Goal: Task Accomplishment & Management: Manage account settings

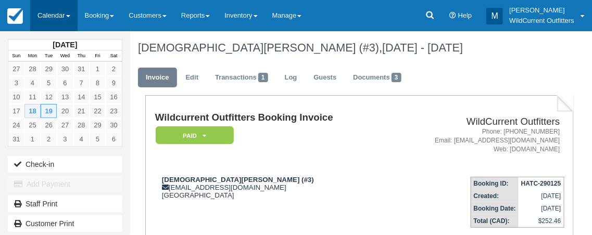
click at [69, 13] on link "Calendar" at bounding box center [53, 15] width 47 height 31
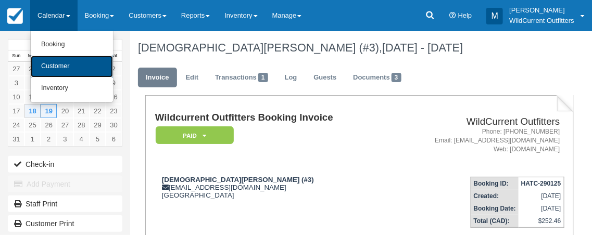
click at [60, 65] on link "Customer" at bounding box center [72, 67] width 82 height 22
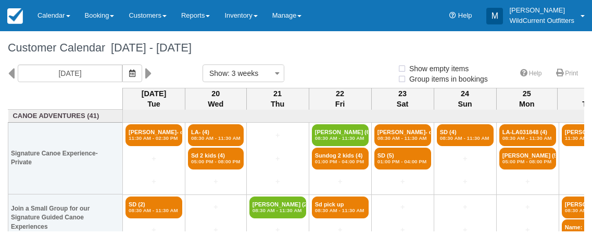
select select
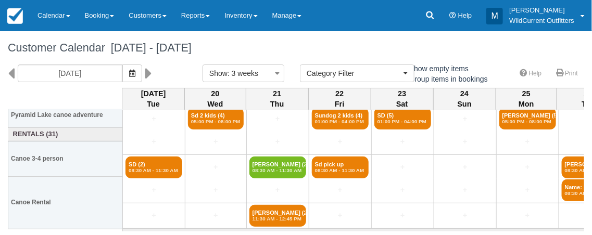
scroll to position [140, 0]
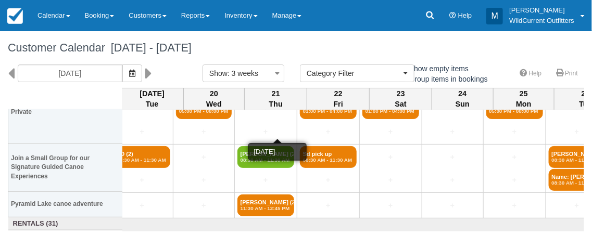
scroll to position [51, 0]
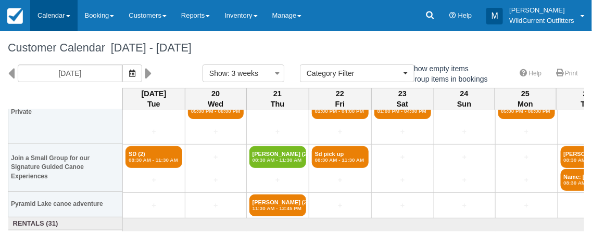
click at [67, 12] on link "Calendar" at bounding box center [53, 15] width 47 height 31
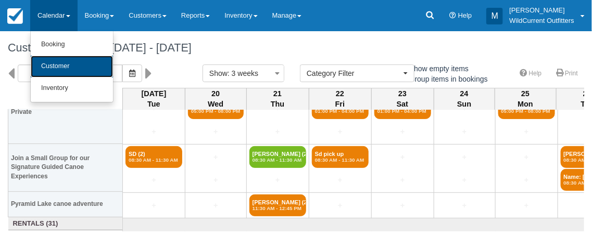
click at [70, 63] on link "Customer" at bounding box center [72, 67] width 82 height 22
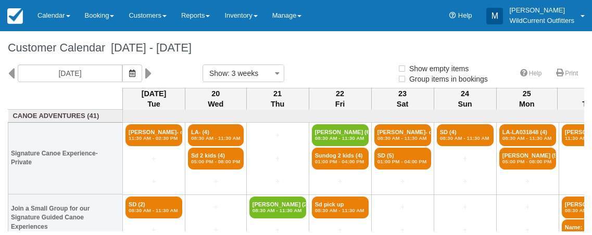
select select
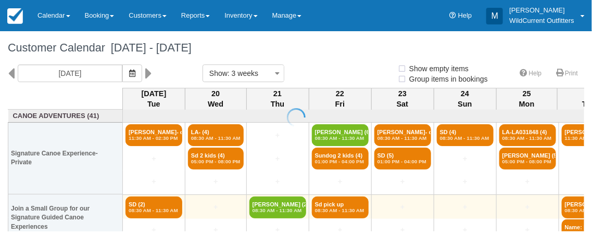
select select
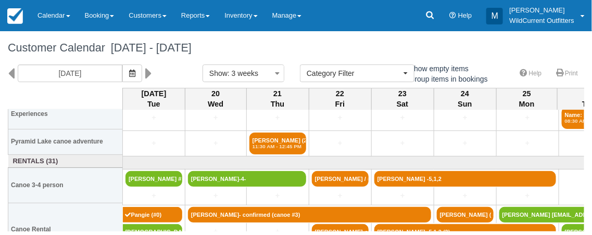
scroll to position [140, 0]
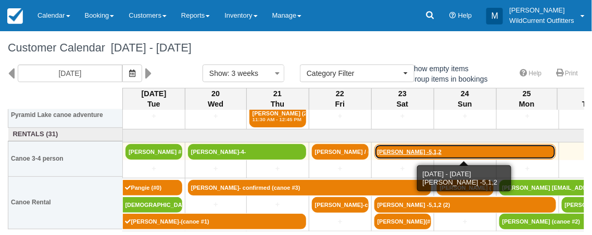
click at [398, 154] on link "Clinton Schamehorn -5,1,2" at bounding box center [465, 152] width 182 height 16
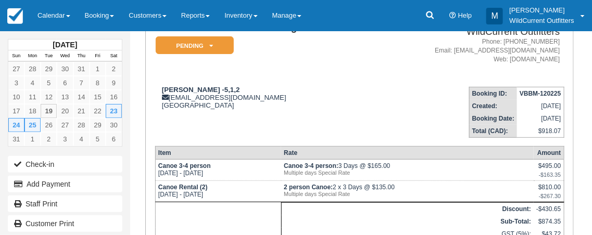
scroll to position [95, 0]
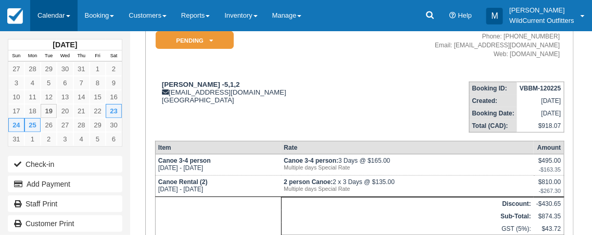
click at [67, 15] on span at bounding box center [68, 16] width 4 height 2
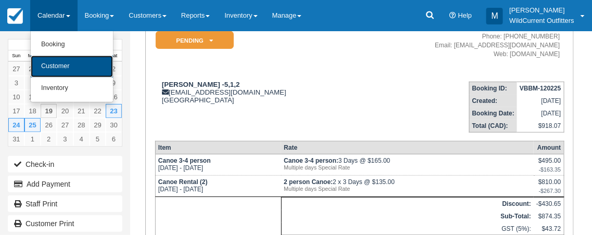
click at [49, 63] on link "Customer" at bounding box center [72, 67] width 82 height 22
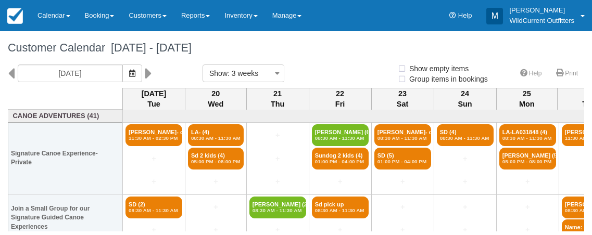
select select
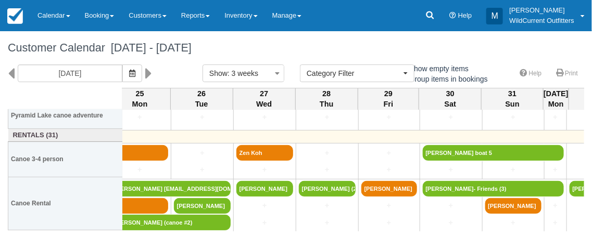
scroll to position [138, 385]
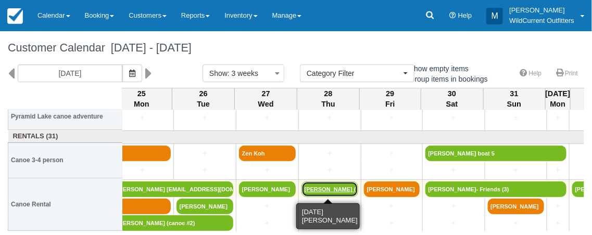
click at [329, 183] on link "[PERSON_NAME] (2)" at bounding box center [330, 190] width 57 height 16
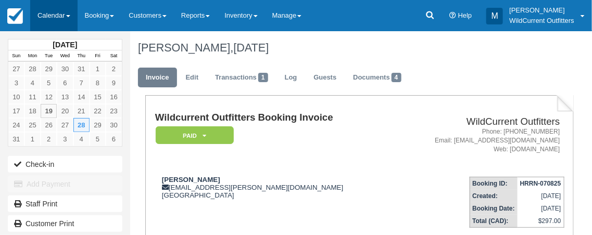
click at [63, 13] on link "Calendar" at bounding box center [53, 15] width 47 height 31
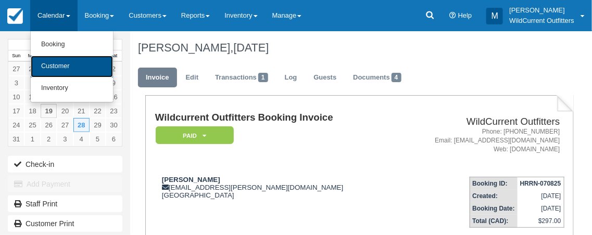
click at [69, 69] on link "Customer" at bounding box center [72, 67] width 82 height 22
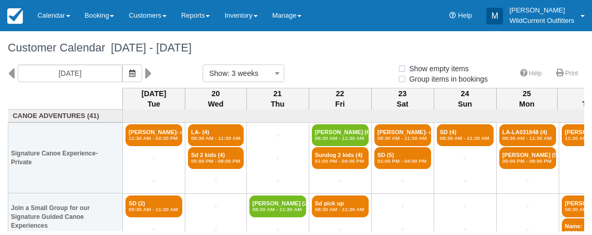
select select
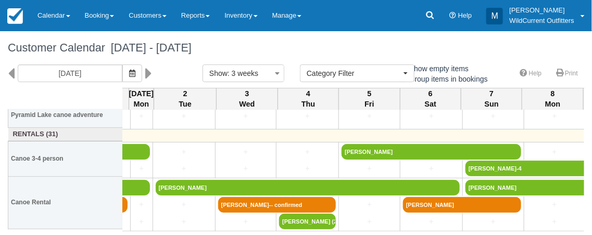
scroll to position [140, 804]
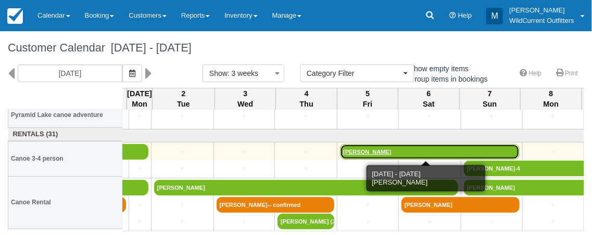
click at [406, 151] on link "Paulo Fedozzi" at bounding box center [430, 152] width 180 height 16
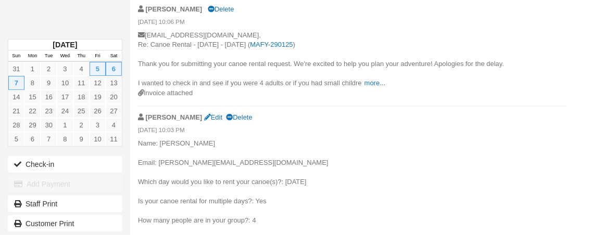
scroll to position [622, 0]
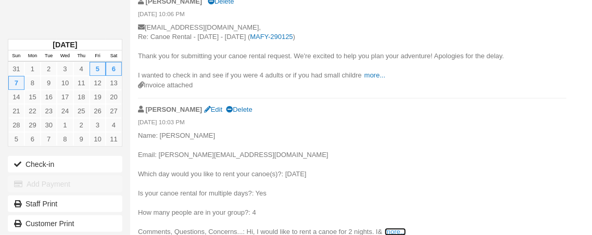
click at [393, 228] on link "more..." at bounding box center [395, 232] width 21 height 8
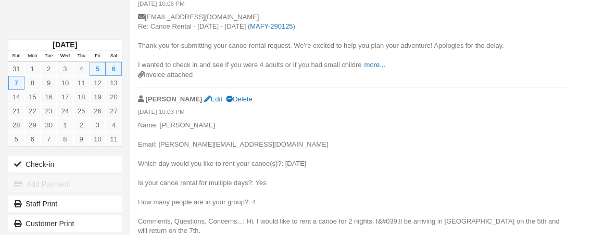
scroll to position [0, 0]
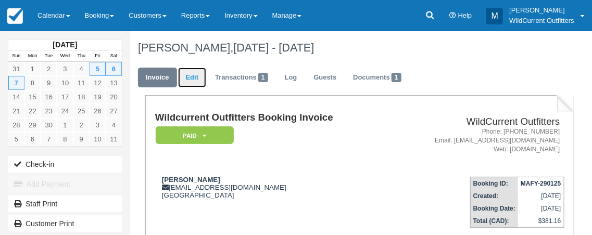
click at [188, 78] on link "Edit" at bounding box center [192, 78] width 28 height 20
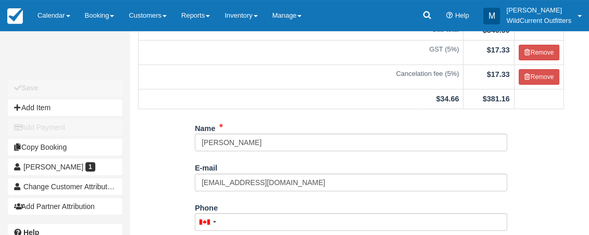
scroll to position [160, 0]
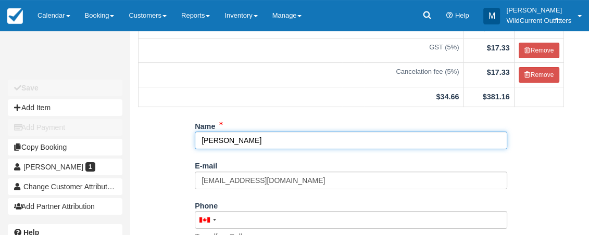
click at [251, 139] on input "[PERSON_NAME]" at bounding box center [351, 141] width 313 height 18
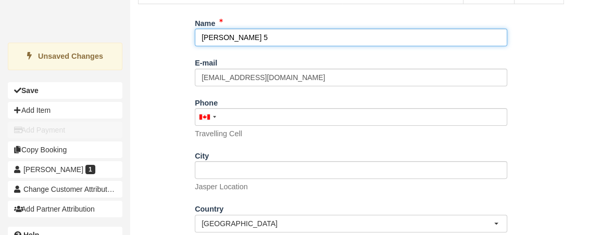
scroll to position [318, 0]
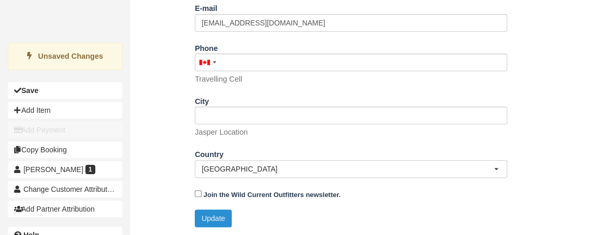
type input "[PERSON_NAME] 5"
click at [219, 215] on button "Update" at bounding box center [213, 219] width 37 height 18
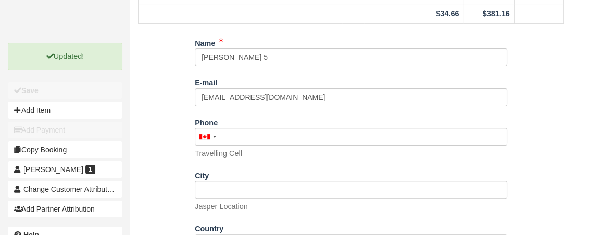
scroll to position [0, 0]
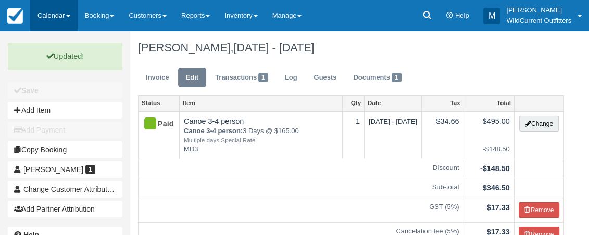
click at [67, 16] on link "Calendar" at bounding box center [53, 15] width 47 height 31
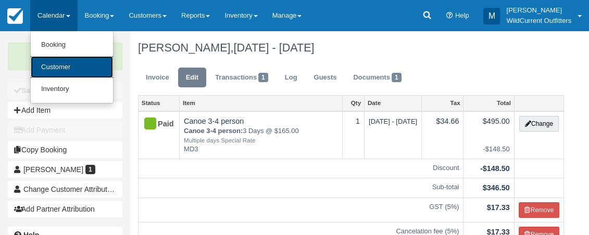
click at [66, 70] on link "Customer" at bounding box center [72, 67] width 82 height 22
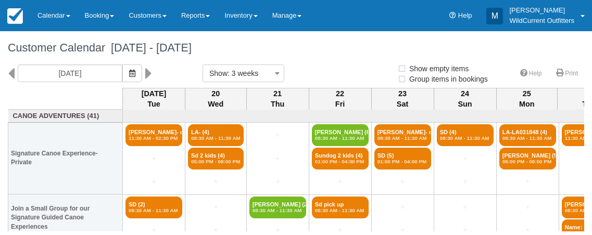
select select
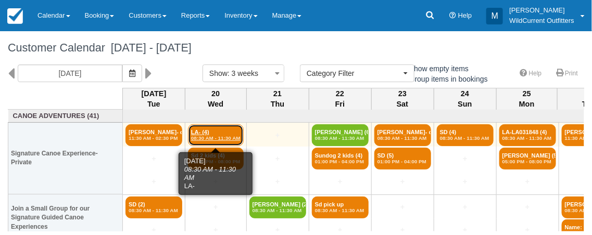
click at [224, 146] on link "LA- (4) 08:30 AM - 11:30 AM" at bounding box center [216, 135] width 56 height 22
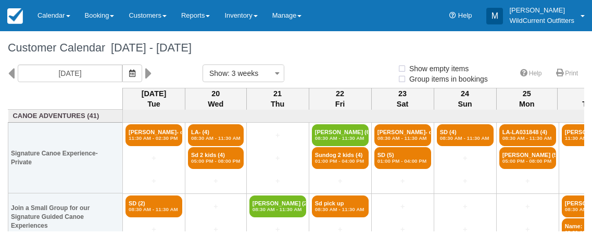
select select
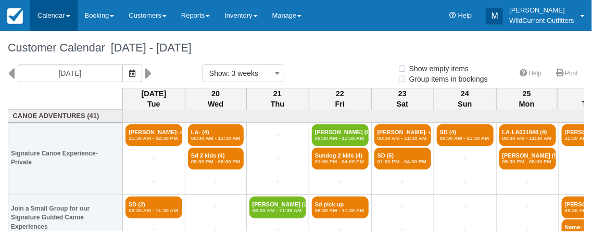
click at [65, 15] on link "Calendar" at bounding box center [53, 15] width 47 height 31
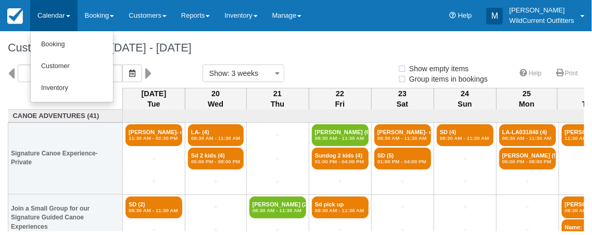
select select
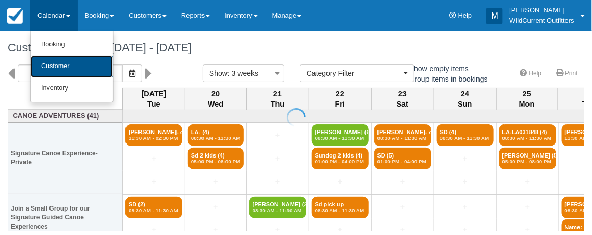
click at [74, 67] on link "Customer" at bounding box center [72, 67] width 82 height 22
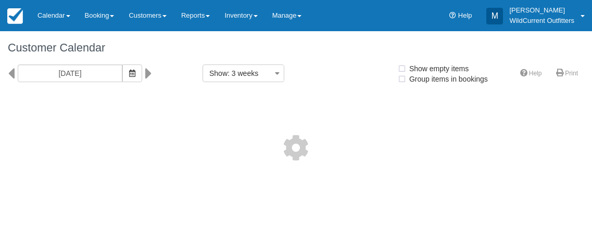
select select
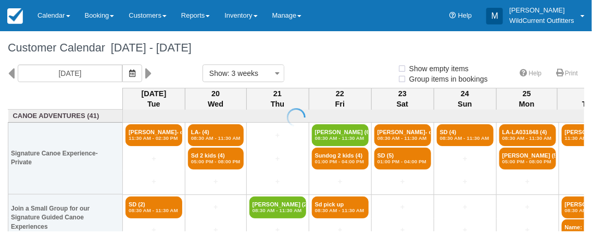
select select
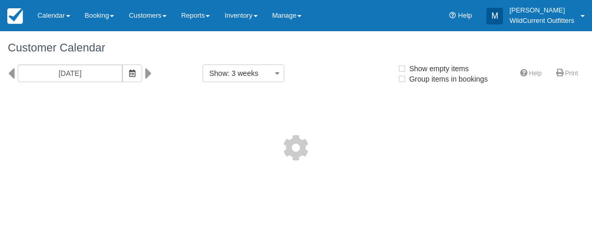
select select
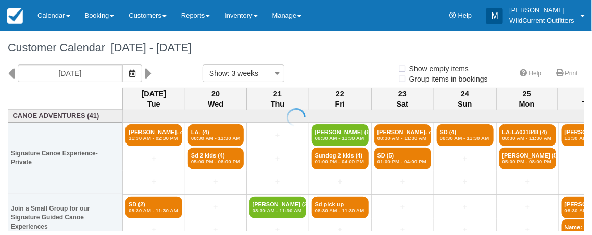
select select
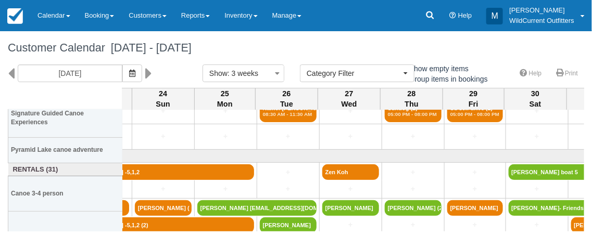
scroll to position [140, 302]
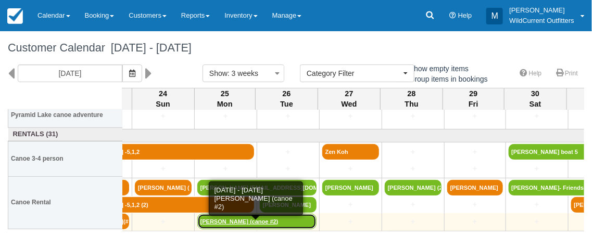
click at [266, 224] on link "[PERSON_NAME] (canoe #2)" at bounding box center [256, 222] width 119 height 16
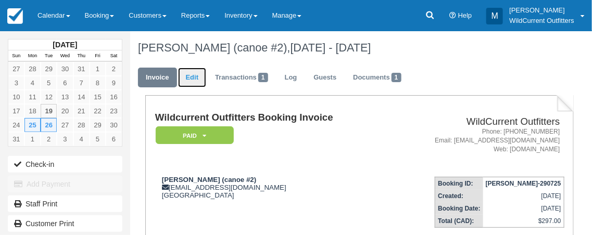
click at [183, 81] on link "Edit" at bounding box center [192, 78] width 28 height 20
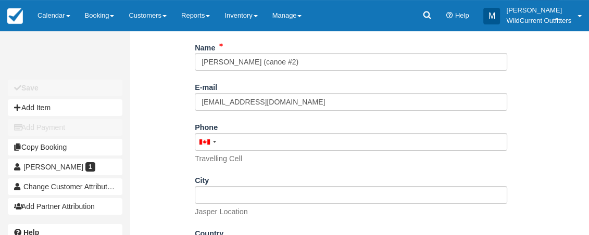
scroll to position [197, 0]
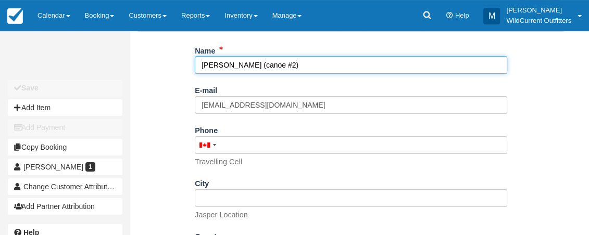
click at [288, 64] on input "Aaron Marietta (canoe #2)" at bounding box center [351, 65] width 313 height 18
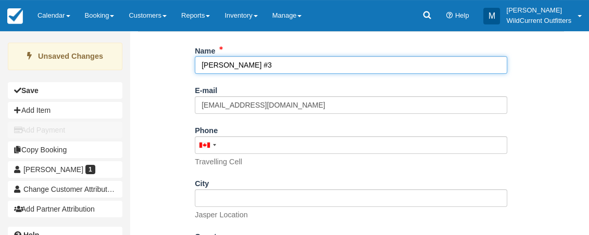
scroll to position [281, 0]
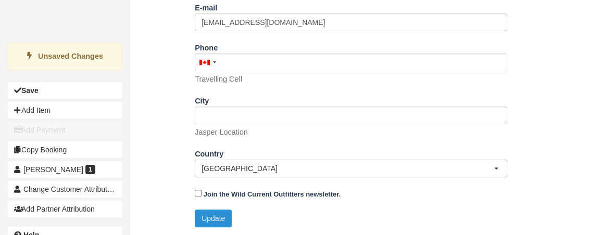
type input "Aaron Marietta #3"
click at [221, 217] on button "Update" at bounding box center [213, 219] width 37 height 18
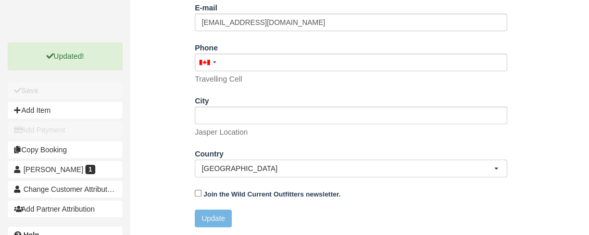
scroll to position [0, 0]
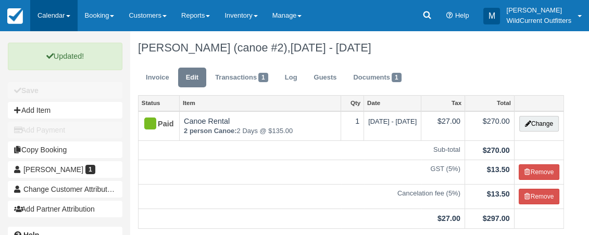
click at [68, 15] on span at bounding box center [68, 16] width 4 height 2
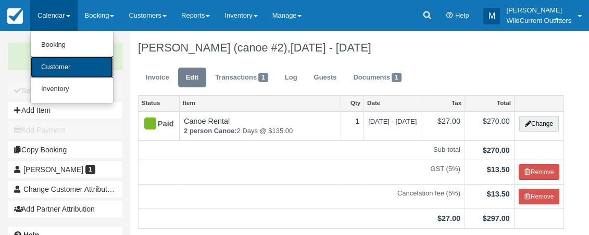
click at [59, 63] on link "Customer" at bounding box center [72, 67] width 82 height 22
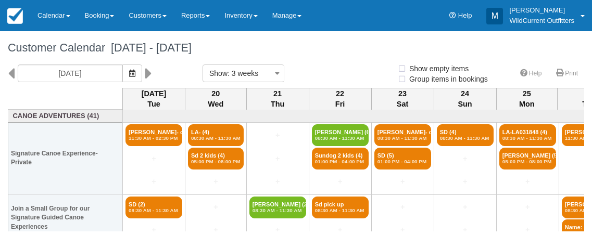
select select
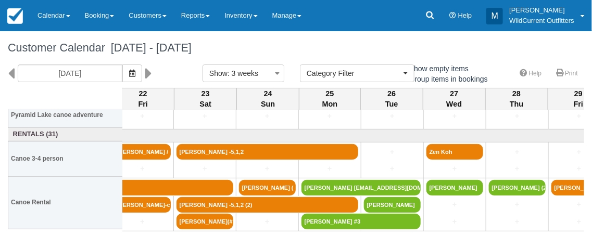
scroll to position [140, 198]
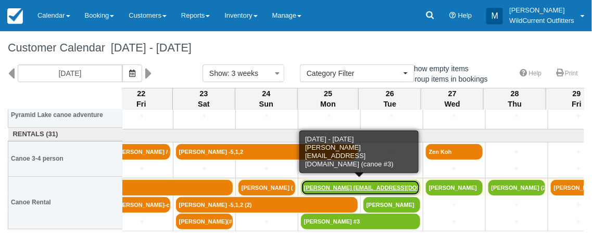
click at [330, 182] on link "Dustin Bender dustinjbender1@gmail.com (" at bounding box center [360, 188] width 119 height 16
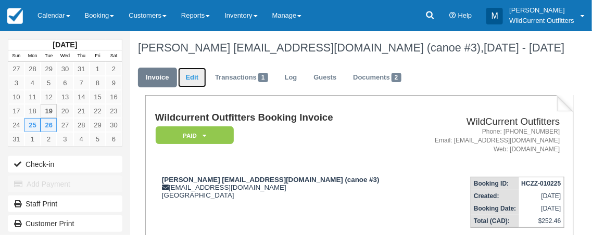
click at [189, 79] on link "Edit" at bounding box center [192, 78] width 28 height 20
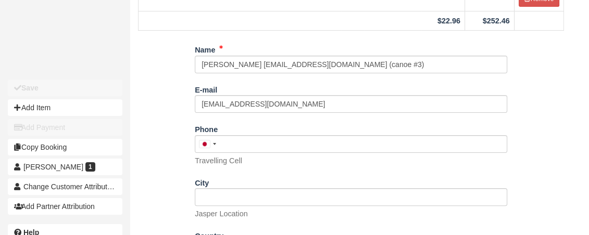
scroll to position [248, 0]
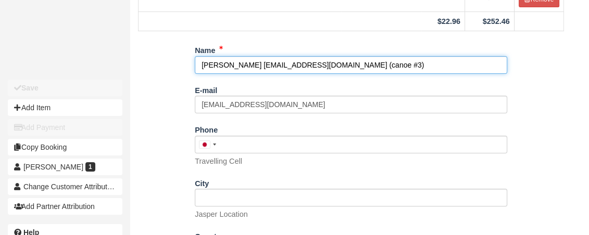
click at [377, 56] on input "[PERSON_NAME] [EMAIL_ADDRESS][DOMAIN_NAME] (canoe #3)" at bounding box center [351, 65] width 313 height 18
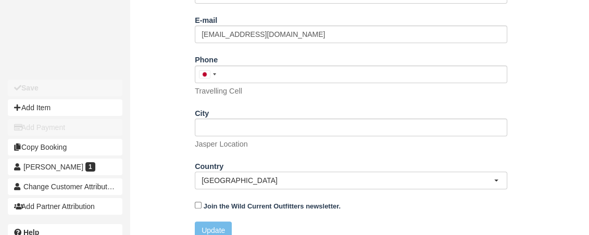
click at [149, 168] on div "Name Dustin Bender dustinjbender1@gmail.com (canoe #3) E-mail dustinjbender1@gm…" at bounding box center [351, 109] width 442 height 276
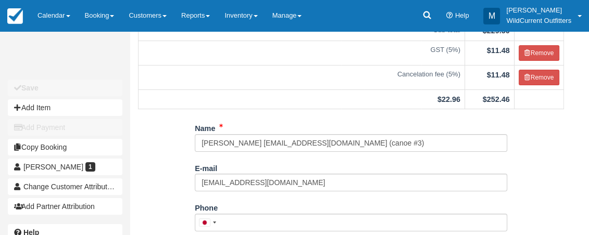
scroll to position [161, 0]
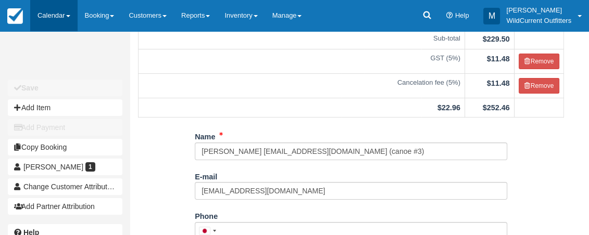
click at [67, 14] on link "Calendar" at bounding box center [53, 15] width 47 height 31
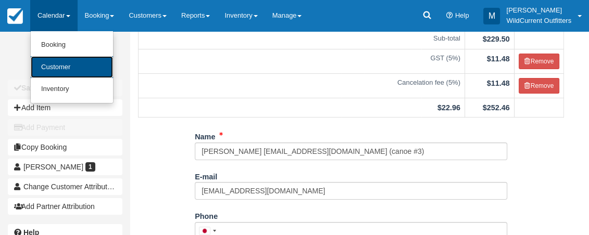
click at [72, 66] on link "Customer" at bounding box center [72, 67] width 82 height 22
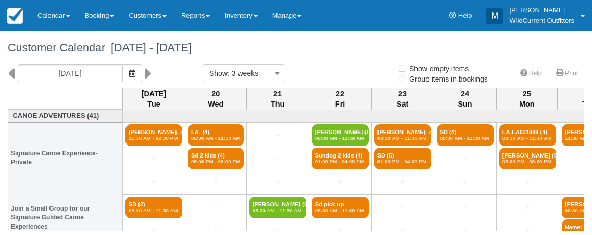
select select
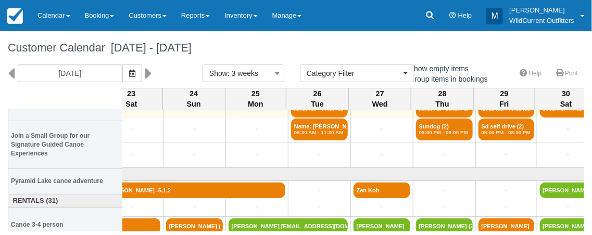
scroll to position [140, 271]
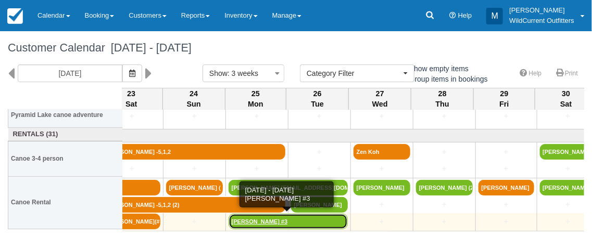
click at [293, 222] on link "Aaron Marietta #3" at bounding box center [288, 222] width 119 height 16
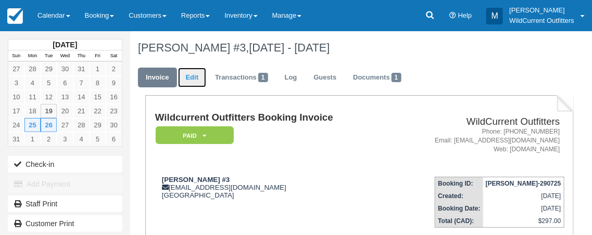
click at [190, 74] on link "Edit" at bounding box center [192, 78] width 28 height 20
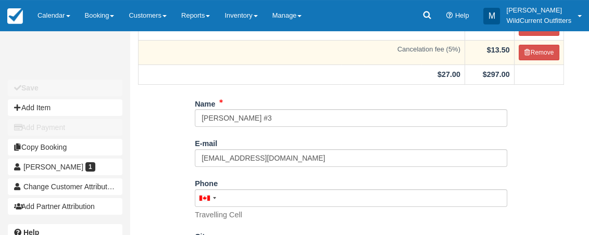
scroll to position [143, 0]
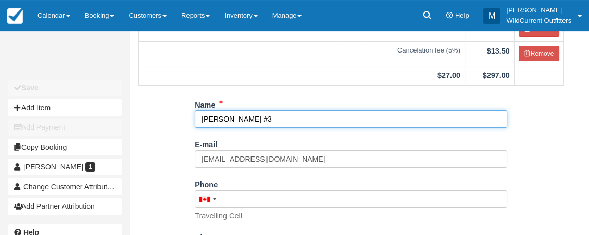
click at [274, 119] on input "[PERSON_NAME] #3" at bounding box center [351, 119] width 313 height 18
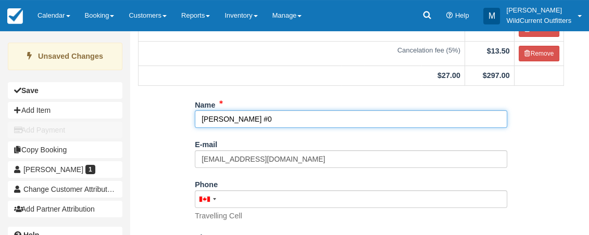
scroll to position [281, 0]
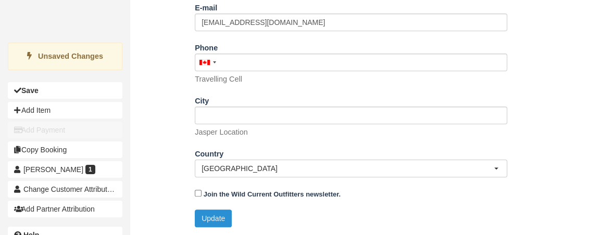
type input "[PERSON_NAME] #0"
click at [218, 213] on button "Update" at bounding box center [213, 219] width 37 height 18
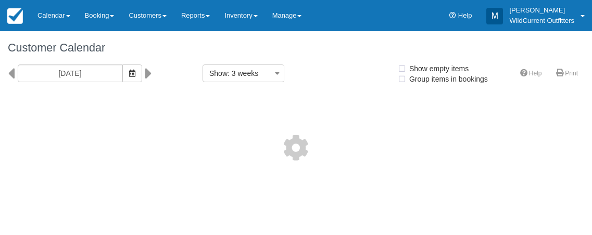
select select
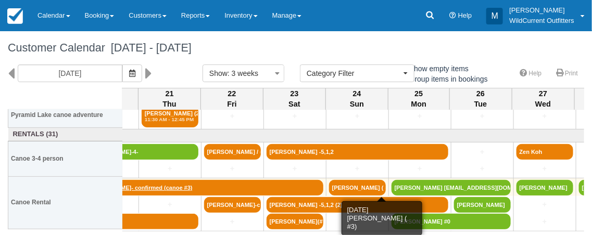
scroll to position [140, 108]
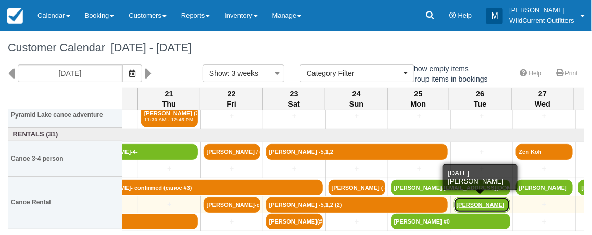
click at [468, 206] on link "[PERSON_NAME]" at bounding box center [482, 205] width 57 height 16
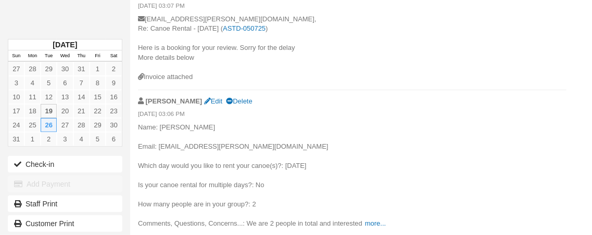
scroll to position [637, 0]
click at [371, 222] on link "more..." at bounding box center [375, 224] width 21 height 8
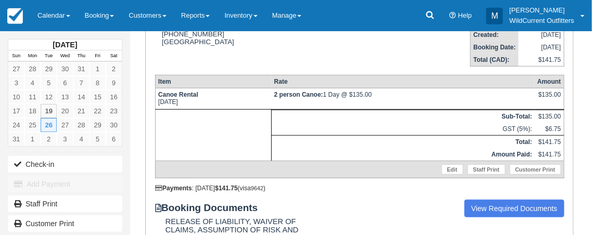
scroll to position [0, 0]
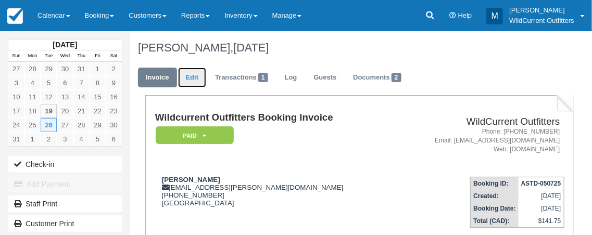
click at [192, 78] on link "Edit" at bounding box center [192, 78] width 28 height 20
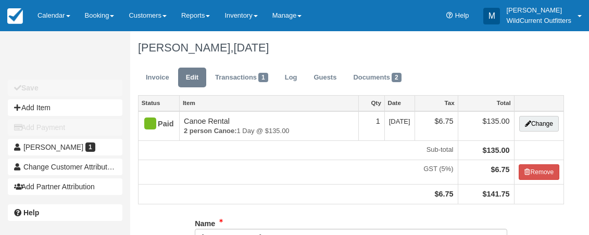
type input "+13435726461"
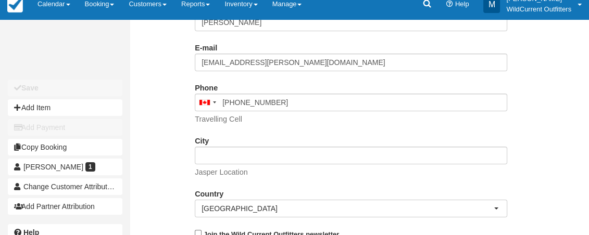
type input "(343) 572-6461"
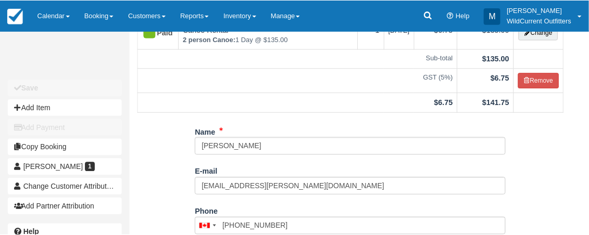
scroll to position [95, 0]
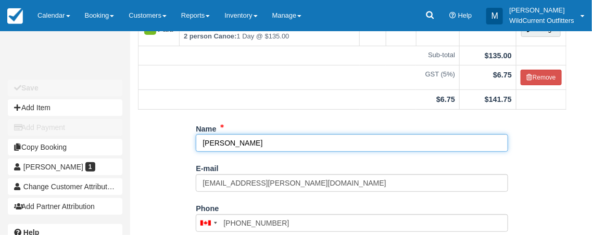
click at [294, 145] on input "Christina Anna Louka" at bounding box center [352, 143] width 313 height 18
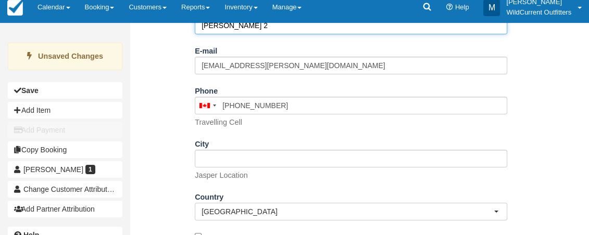
scroll to position [256, 0]
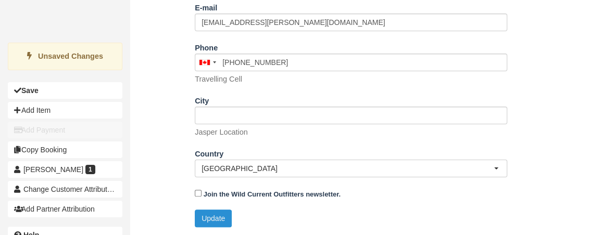
type input "Christina Anna Louka 2"
click at [209, 215] on button "Update" at bounding box center [213, 219] width 37 height 18
type input "+13435726461"
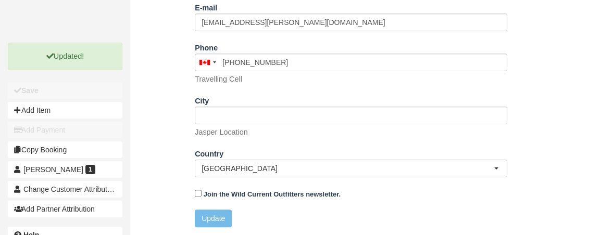
scroll to position [0, 0]
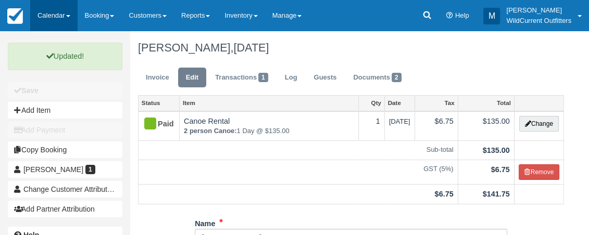
click at [70, 12] on link "Calendar" at bounding box center [53, 15] width 47 height 31
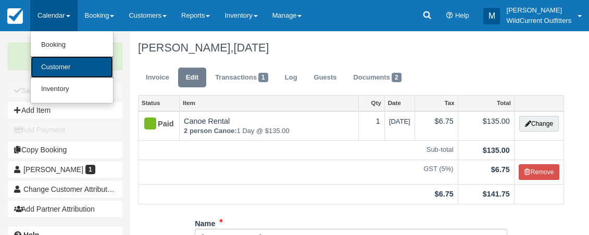
click at [65, 65] on link "Customer" at bounding box center [72, 67] width 82 height 22
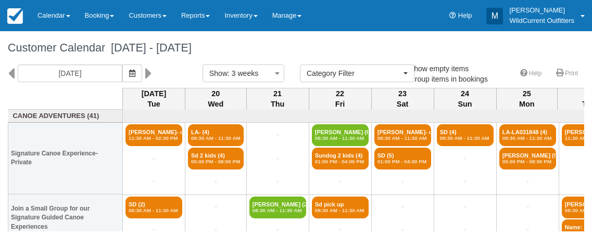
select select
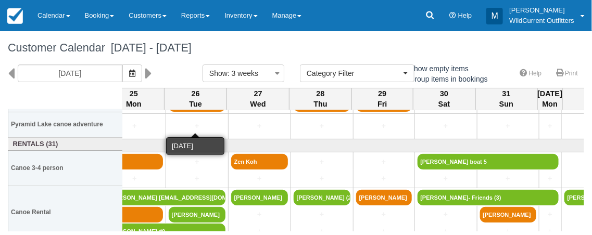
scroll to position [131, 393]
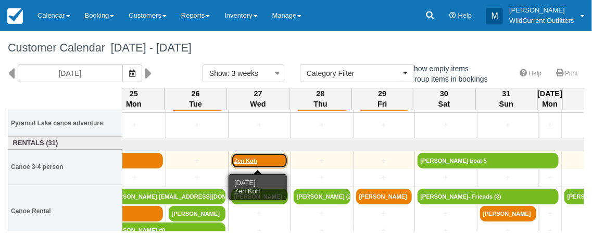
click at [258, 161] on link "Zen Koh" at bounding box center [259, 161] width 57 height 16
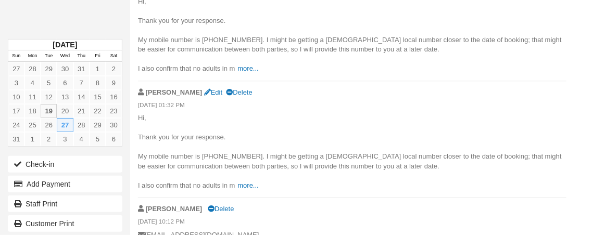
scroll to position [725, 0]
click at [247, 72] on link "more..." at bounding box center [248, 68] width 21 height 8
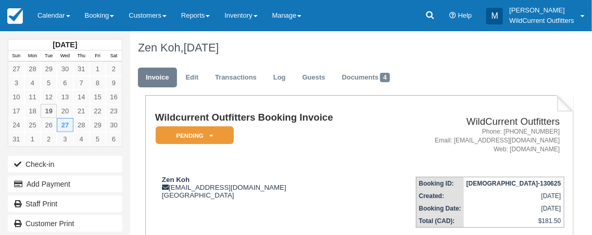
scroll to position [2, 0]
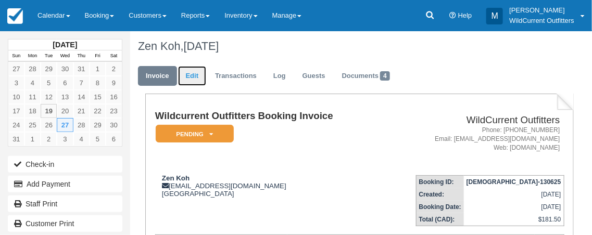
click at [191, 73] on link "Edit" at bounding box center [192, 76] width 28 height 20
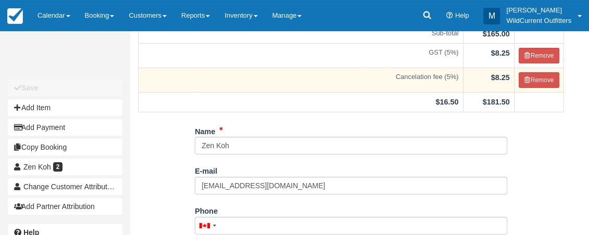
scroll to position [115, 0]
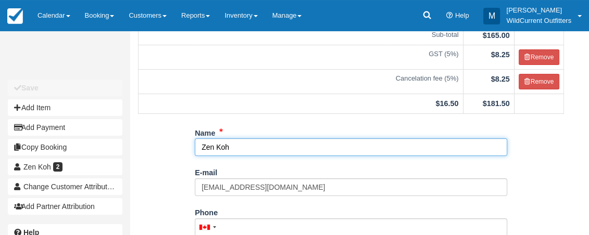
click at [260, 148] on input "Zen Koh" at bounding box center [351, 148] width 313 height 18
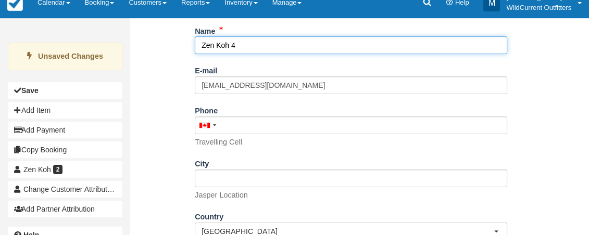
scroll to position [281, 0]
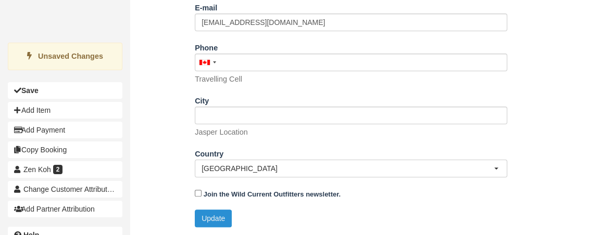
type input "Zen Koh 4"
click at [210, 218] on button "Update" at bounding box center [213, 219] width 37 height 18
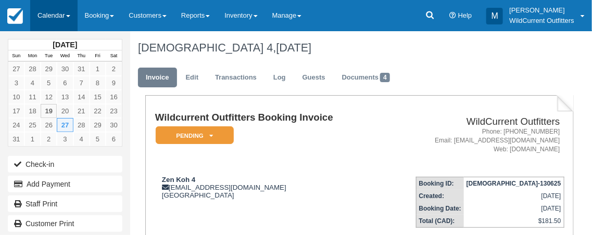
click at [69, 15] on span at bounding box center [68, 16] width 4 height 2
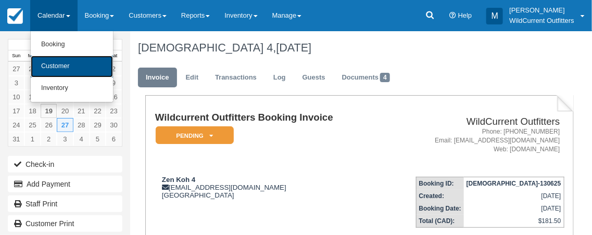
click at [65, 67] on link "Customer" at bounding box center [72, 67] width 82 height 22
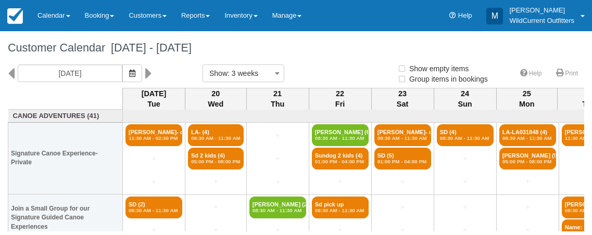
select select
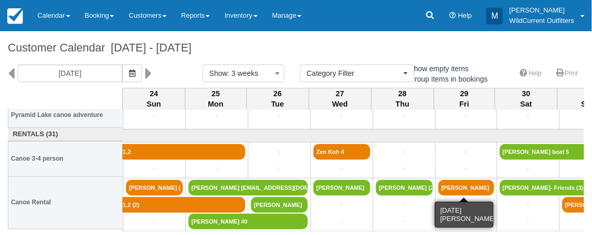
scroll to position [140, 310]
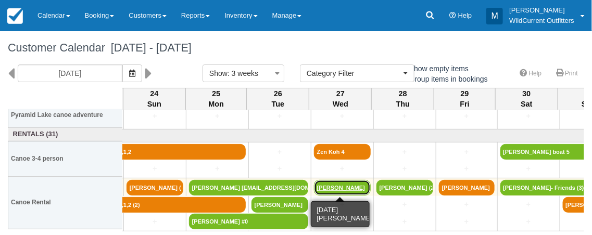
click at [345, 186] on link "[PERSON_NAME]" at bounding box center [342, 188] width 57 height 16
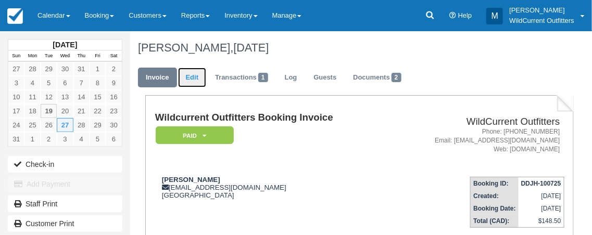
click at [186, 76] on link "Edit" at bounding box center [192, 78] width 28 height 20
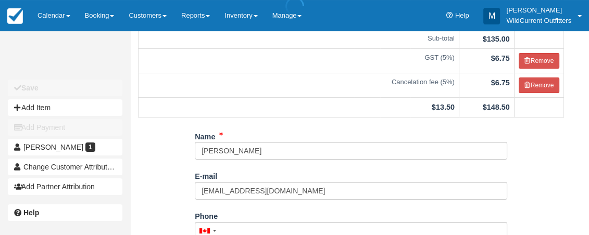
scroll to position [113, 0]
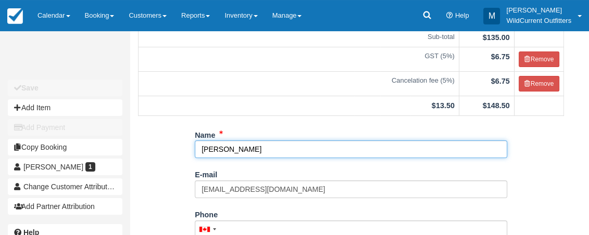
click at [268, 156] on input "Genna Lauters" at bounding box center [351, 150] width 313 height 18
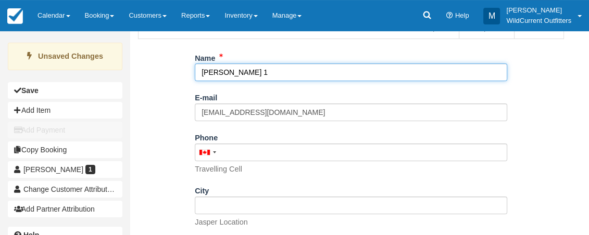
scroll to position [281, 0]
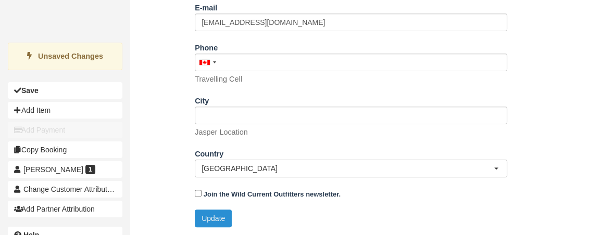
type input "Genna Lauters 1"
click at [221, 215] on button "Update" at bounding box center [213, 219] width 37 height 18
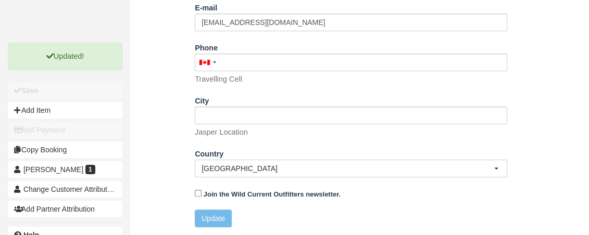
scroll to position [0, 0]
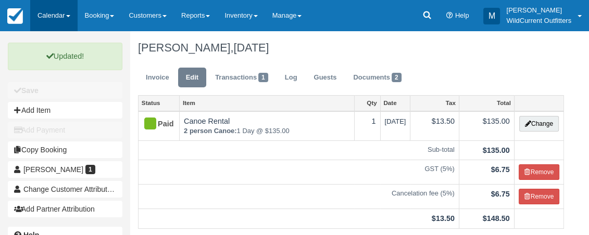
click at [59, 17] on link "Calendar" at bounding box center [53, 15] width 47 height 31
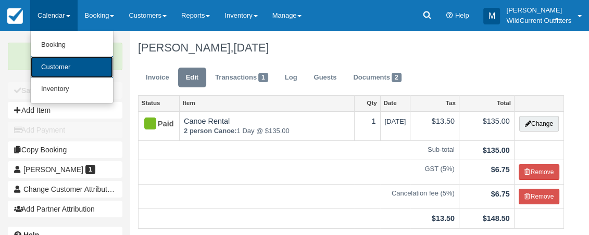
click at [57, 64] on link "Customer" at bounding box center [72, 67] width 82 height 22
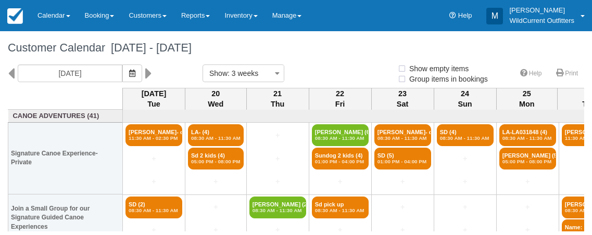
select select
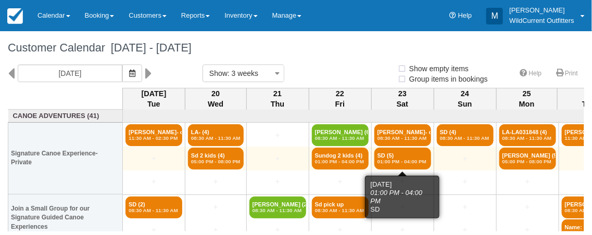
select select
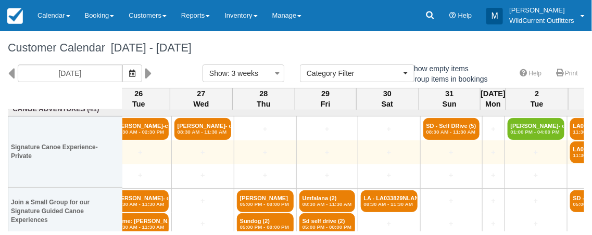
scroll to position [140, 450]
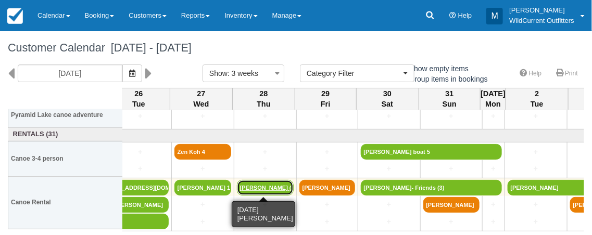
click at [270, 184] on link "[PERSON_NAME] (2)" at bounding box center [265, 188] width 57 height 16
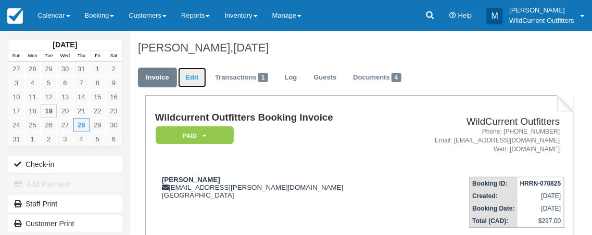
click at [194, 79] on link "Edit" at bounding box center [192, 78] width 28 height 20
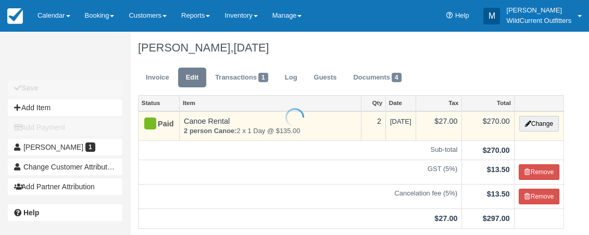
scroll to position [117, 0]
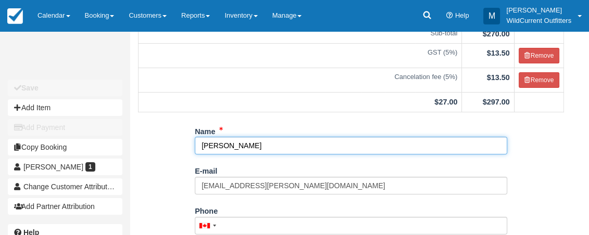
click at [271, 146] on input "[PERSON_NAME]" at bounding box center [351, 146] width 313 height 18
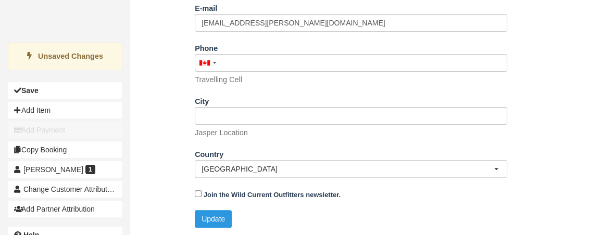
scroll to position [281, 0]
type input "[PERSON_NAME] 0&1"
click at [205, 216] on button "Update" at bounding box center [213, 219] width 37 height 18
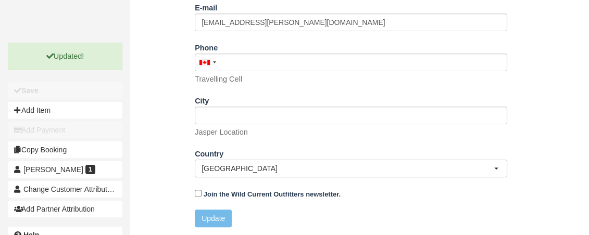
scroll to position [0, 0]
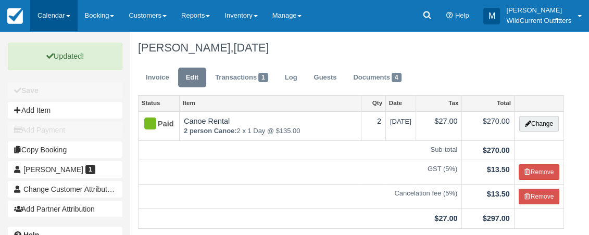
click at [70, 15] on span at bounding box center [68, 16] width 4 height 2
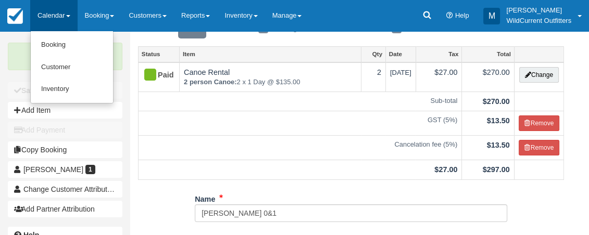
scroll to position [49, 0]
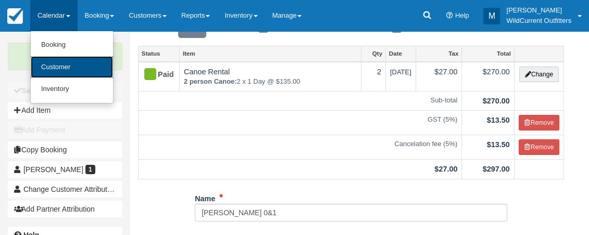
click at [53, 69] on link "Customer" at bounding box center [72, 67] width 82 height 22
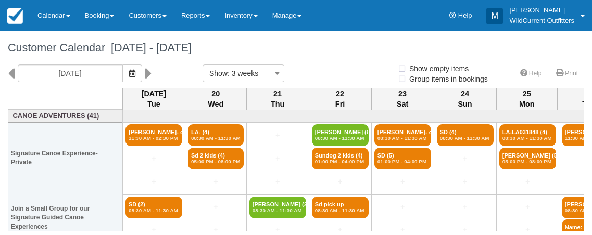
select select
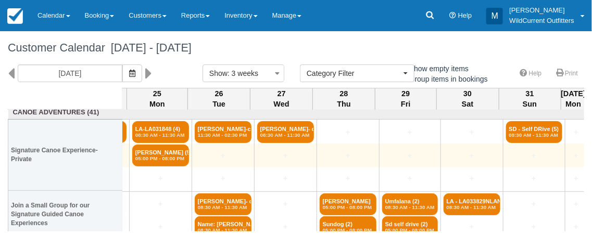
scroll to position [3, 370]
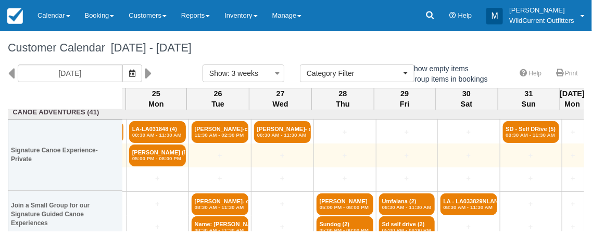
click at [185, 158] on td "[PERSON_NAME] (5) 05:00 PM - 08:00 PM" at bounding box center [157, 155] width 63 height 23
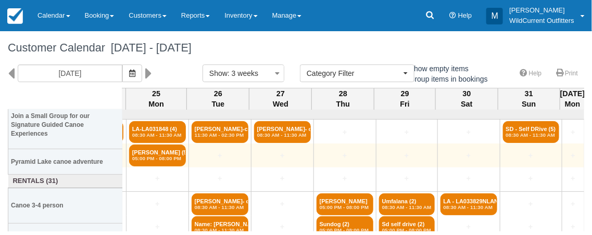
scroll to position [140, 370]
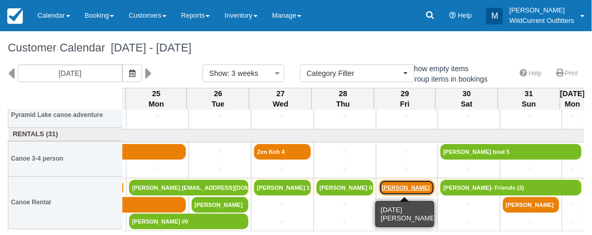
click at [410, 185] on link "[PERSON_NAME]" at bounding box center [407, 188] width 56 height 16
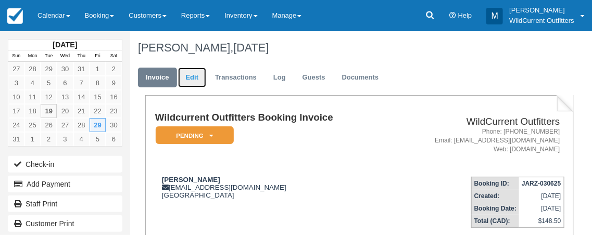
click at [195, 73] on link "Edit" at bounding box center [192, 78] width 28 height 20
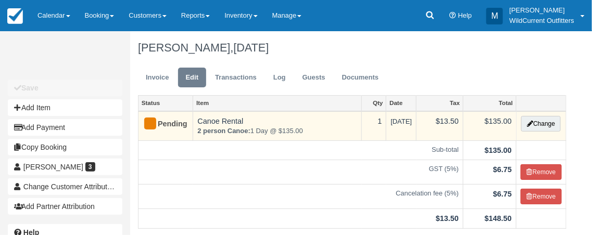
click at [198, 132] on strong "2 person Canoe:" at bounding box center [223, 131] width 53 height 8
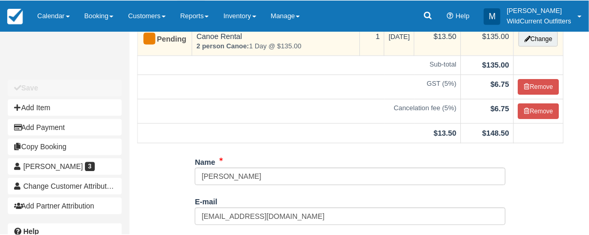
scroll to position [89, 0]
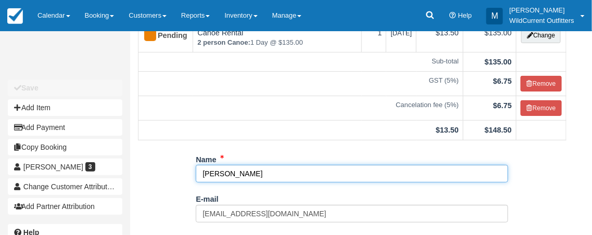
click at [267, 177] on input "[PERSON_NAME]" at bounding box center [352, 174] width 313 height 18
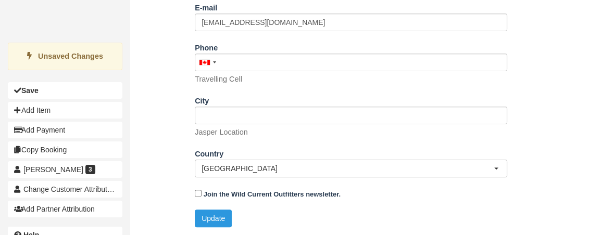
scroll to position [280, 0]
type input "[PERSON_NAME] 2"
click at [199, 219] on button "Update" at bounding box center [213, 219] width 37 height 18
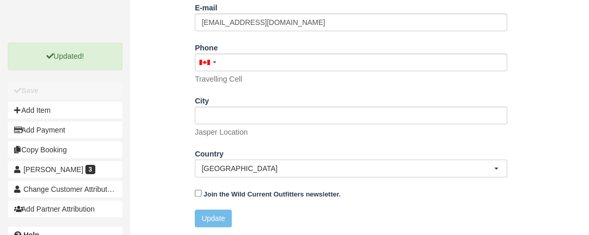
scroll to position [0, 0]
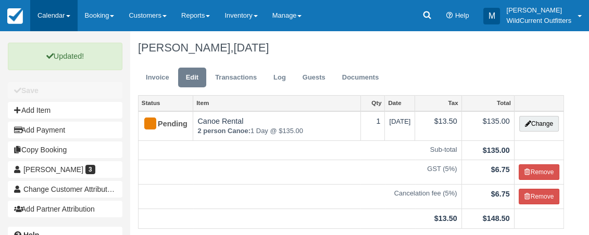
click at [61, 16] on link "Calendar" at bounding box center [53, 15] width 47 height 31
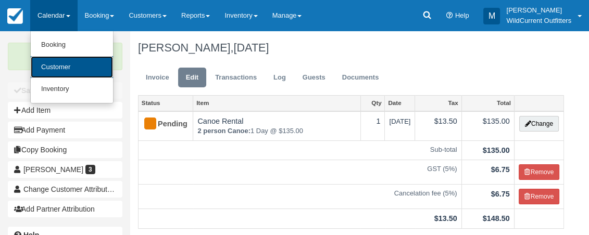
click at [58, 65] on link "Customer" at bounding box center [72, 67] width 82 height 22
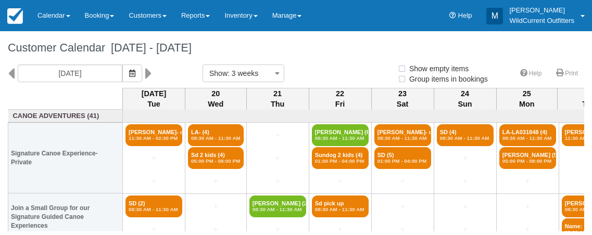
select select
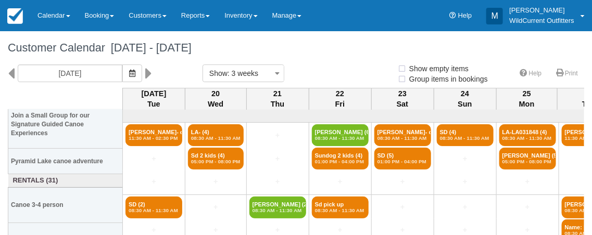
select select
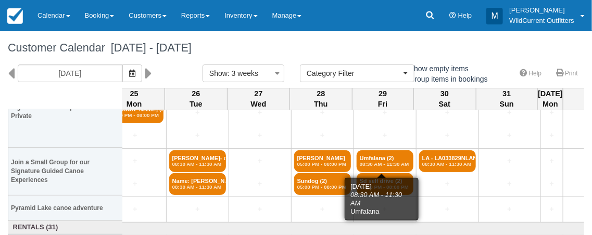
scroll to position [46, 392]
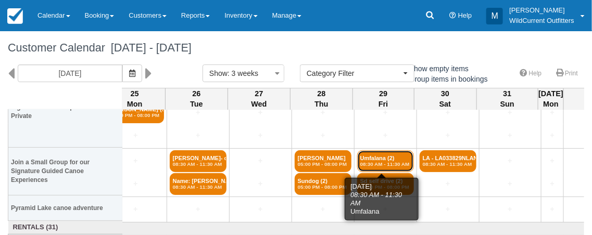
click at [359, 171] on link "Umfalana (2) 08:30 AM - 11:30 AM" at bounding box center [385, 162] width 57 height 22
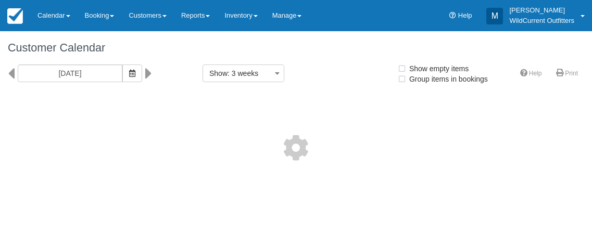
select select
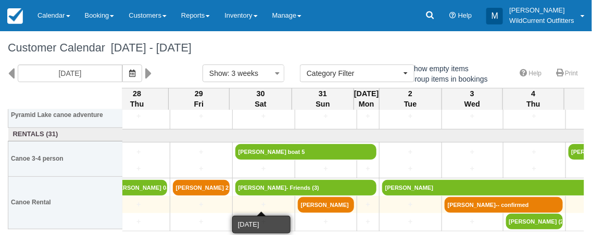
scroll to position [140, 580]
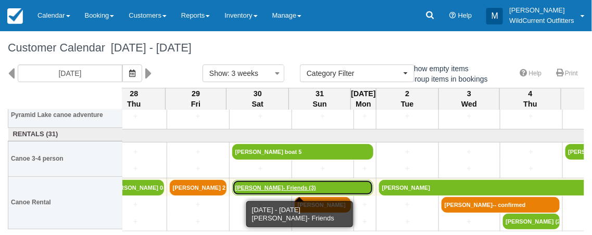
click at [264, 183] on link "[PERSON_NAME]- Friends (3)" at bounding box center [302, 188] width 141 height 16
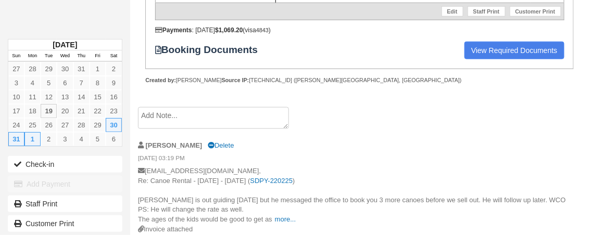
scroll to position [349, 0]
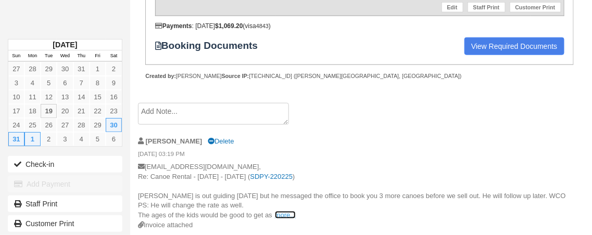
click at [280, 213] on link "more..." at bounding box center [285, 215] width 21 height 8
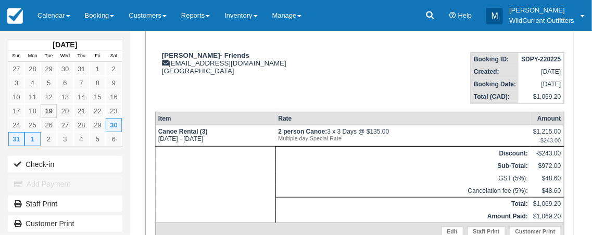
scroll to position [127, 0]
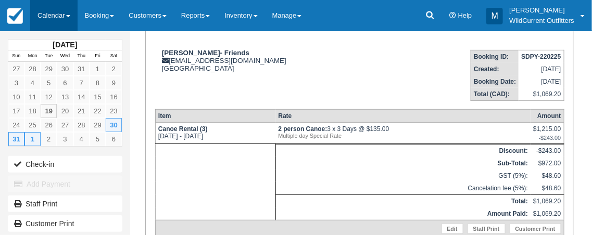
click at [61, 15] on link "Calendar" at bounding box center [53, 15] width 47 height 31
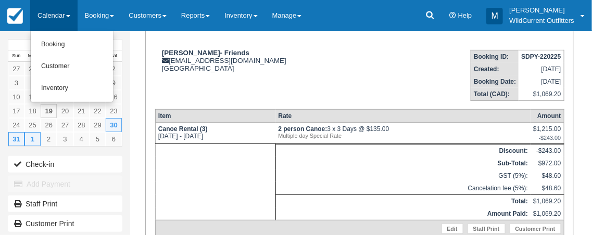
click at [61, 15] on link "Calendar" at bounding box center [53, 15] width 47 height 31
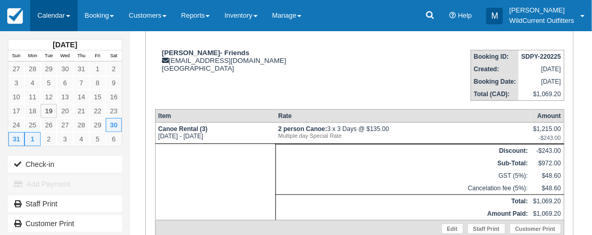
click at [70, 15] on span at bounding box center [68, 16] width 4 height 2
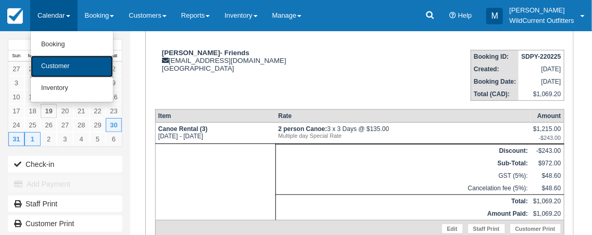
click at [72, 64] on link "Customer" at bounding box center [72, 67] width 82 height 22
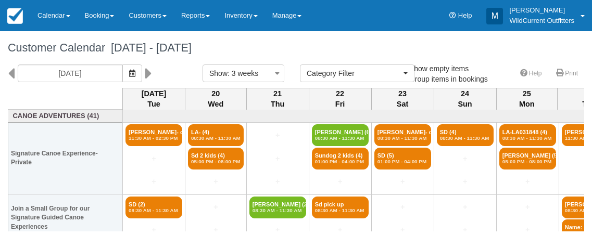
select select
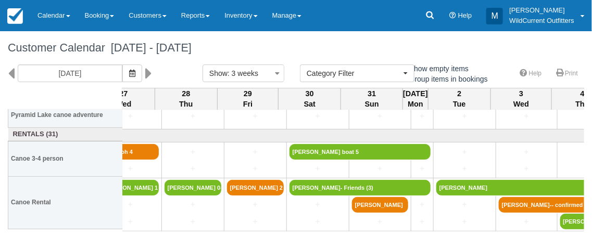
scroll to position [140, 529]
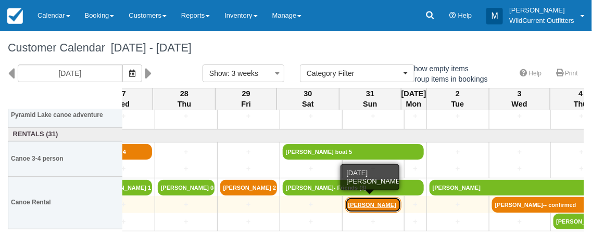
click at [361, 205] on link "[PERSON_NAME]" at bounding box center [373, 205] width 56 height 16
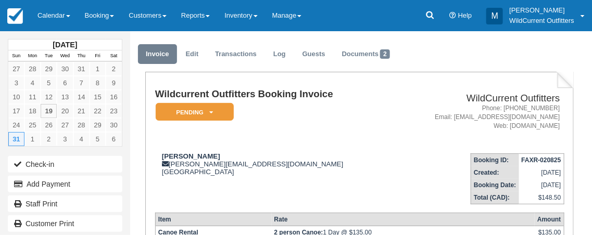
scroll to position [23, 0]
click at [202, 57] on link "Edit" at bounding box center [192, 54] width 28 height 20
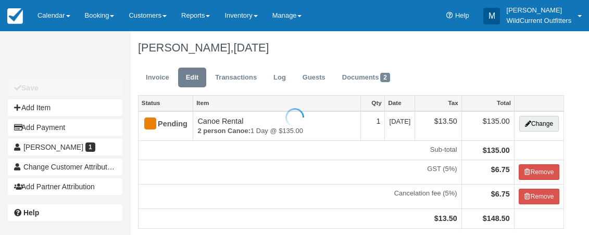
scroll to position [145, 0]
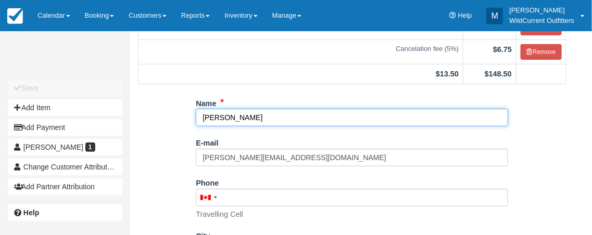
click at [294, 119] on input "[PERSON_NAME]" at bounding box center [352, 118] width 313 height 18
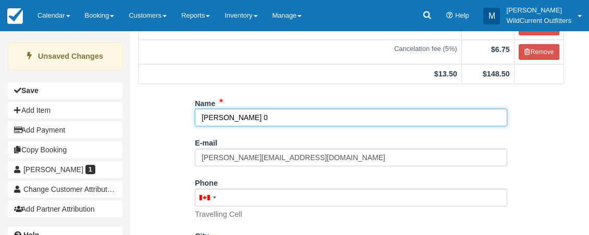
scroll to position [281, 0]
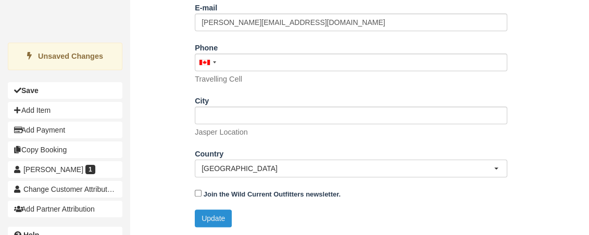
type input "Peter De Meyer 0"
click at [216, 216] on button "Update" at bounding box center [213, 219] width 37 height 18
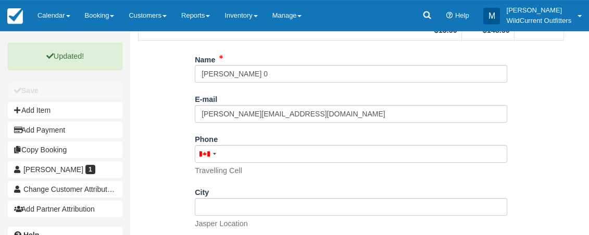
scroll to position [188, 0]
click at [216, 216] on div "Jasper Location" at bounding box center [351, 214] width 313 height 31
click at [64, 17] on link "Calendar" at bounding box center [53, 15] width 47 height 31
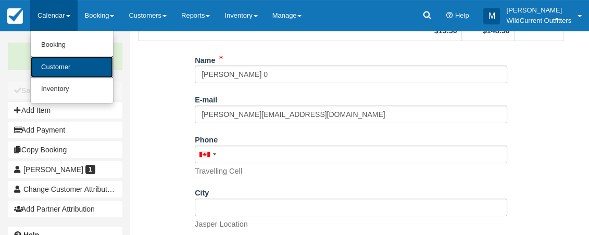
click at [59, 64] on link "Customer" at bounding box center [72, 67] width 82 height 22
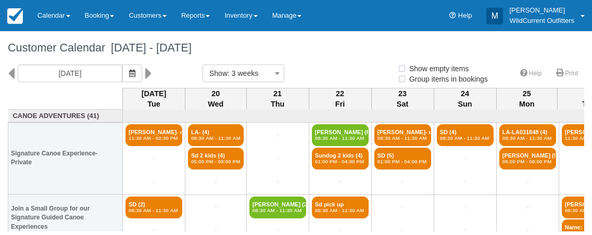
select select
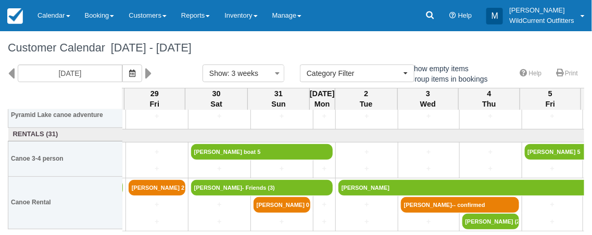
scroll to position [140, 620]
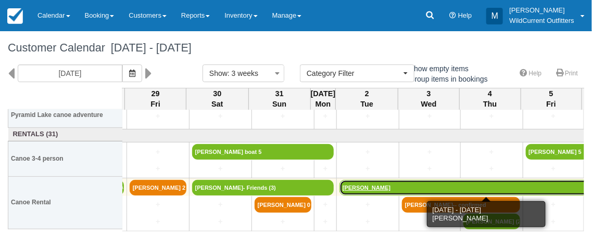
click at [356, 188] on link "Ziggy Bernat" at bounding box center [492, 188] width 304 height 16
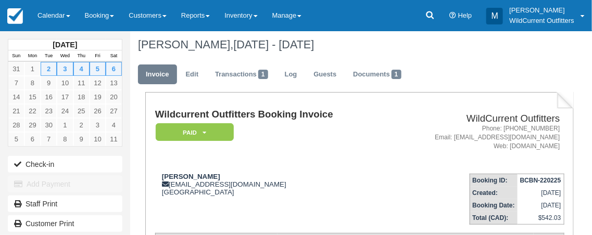
scroll to position [4, 0]
click at [194, 76] on link "Edit" at bounding box center [192, 74] width 28 height 20
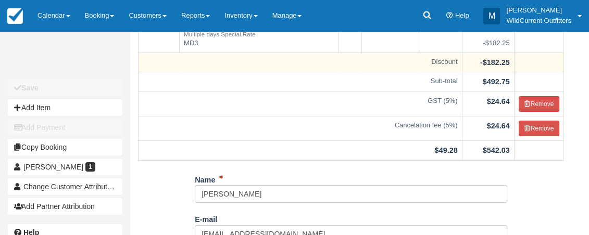
scroll to position [147, 0]
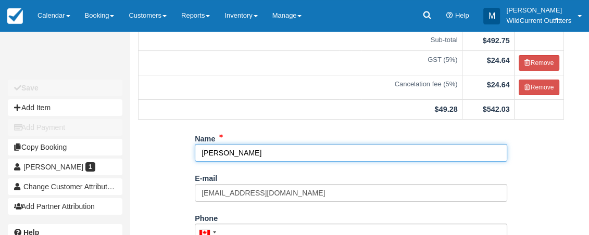
click at [256, 153] on input "Ziggy Bernat" at bounding box center [351, 153] width 313 height 18
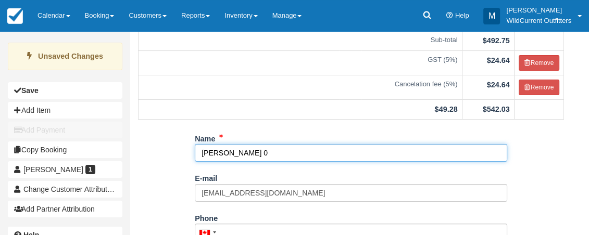
scroll to position [318, 0]
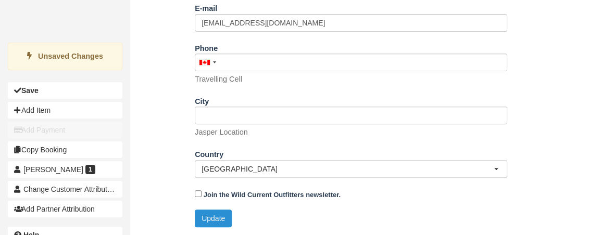
type input "Ziggy Bernat 0"
click at [208, 217] on button "Update" at bounding box center [213, 219] width 37 height 18
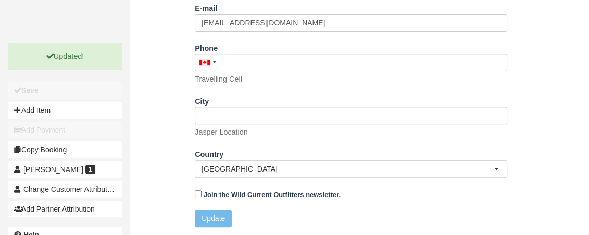
scroll to position [0, 0]
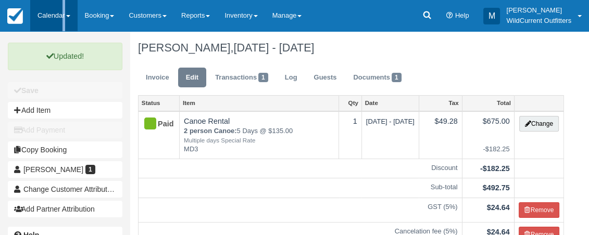
click at [40, 11] on link "Calendar" at bounding box center [53, 15] width 47 height 31
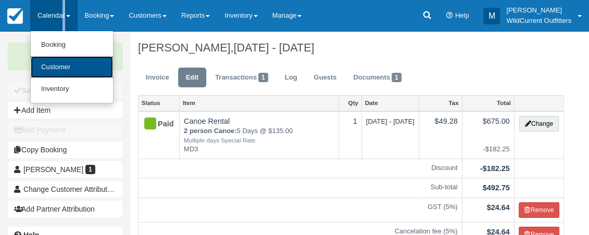
click at [51, 70] on link "Customer" at bounding box center [72, 67] width 82 height 22
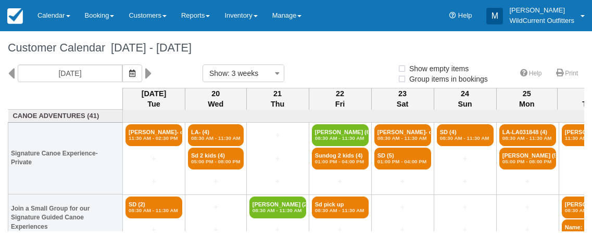
select select
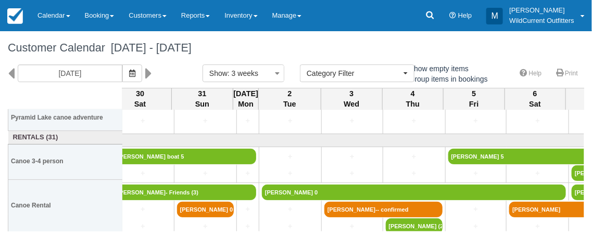
scroll to position [137, 697]
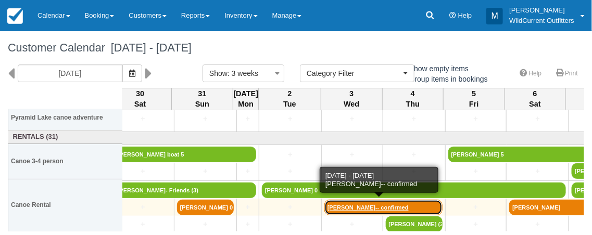
click at [351, 204] on link "Amy Martin-- confirmed" at bounding box center [383, 208] width 118 height 16
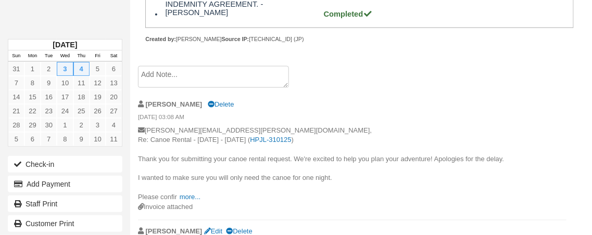
scroll to position [544, 0]
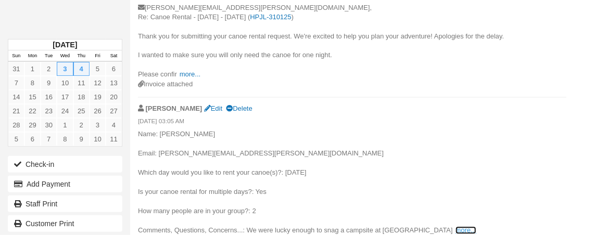
click at [456, 227] on link "more..." at bounding box center [466, 231] width 21 height 8
